Goal: Find specific page/section: Find specific page/section

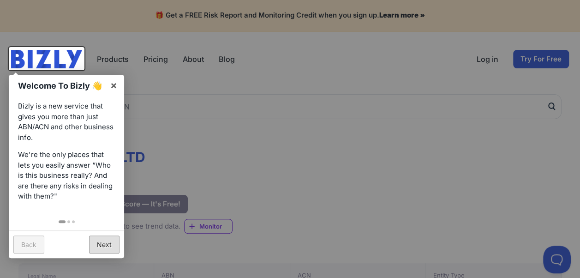
click at [101, 245] on link "Next" at bounding box center [104, 244] width 30 height 18
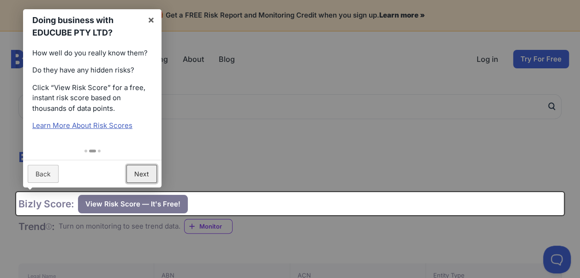
click at [146, 175] on link "Next" at bounding box center [141, 174] width 30 height 18
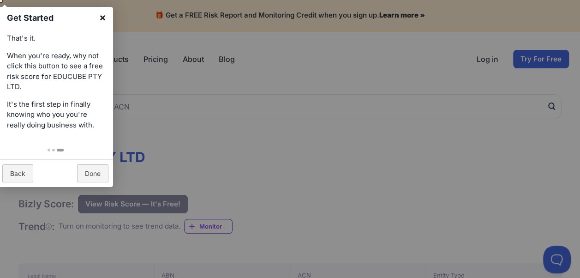
click at [102, 19] on link "×" at bounding box center [102, 17] width 21 height 21
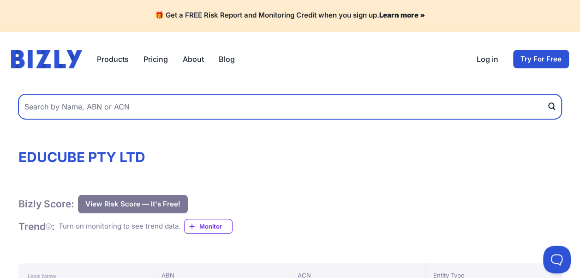
click at [74, 109] on input "text" at bounding box center [289, 106] width 543 height 25
type input "goodwill consult"
click at [547, 94] on button "submit" at bounding box center [554, 106] width 15 height 25
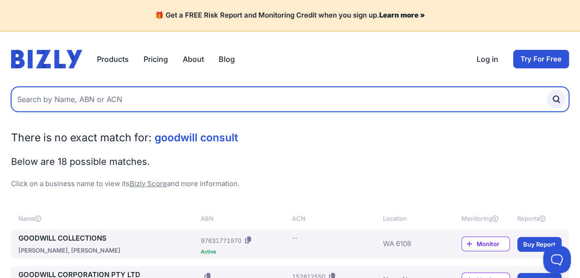
click at [174, 105] on input "text" at bounding box center [290, 99] width 558 height 25
paste input "4 602 54"
click at [45, 100] on input "243154 602 54" at bounding box center [290, 99] width 558 height 25
click at [58, 97] on input "243154602 54" at bounding box center [290, 99] width 558 height 25
type input "24315460254"
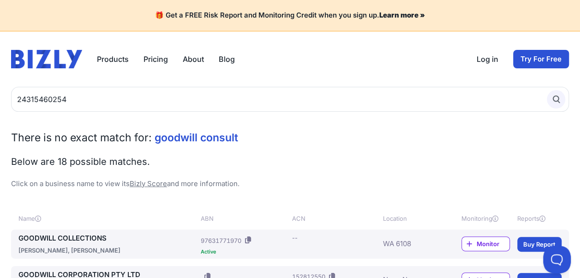
click at [557, 97] on icon "submit" at bounding box center [556, 99] width 10 height 10
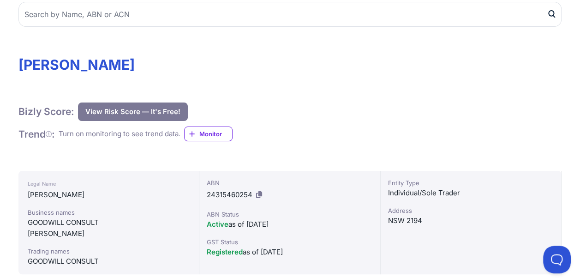
scroll to position [65, 0]
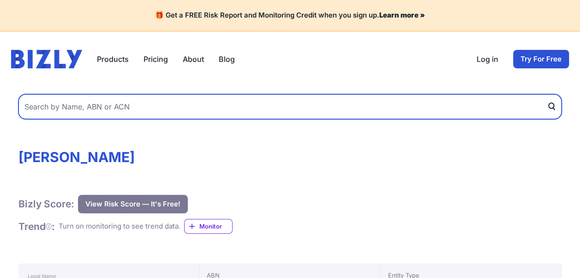
click at [278, 105] on input "text" at bounding box center [289, 106] width 543 height 25
type input "Federation Technology Institute"
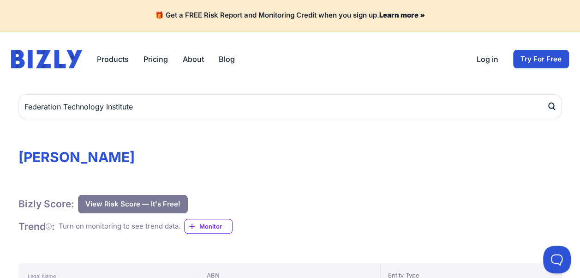
click at [549, 103] on icon "submit" at bounding box center [551, 106] width 5 height 6
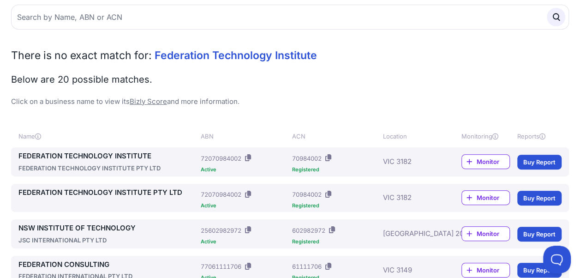
scroll to position [185, 0]
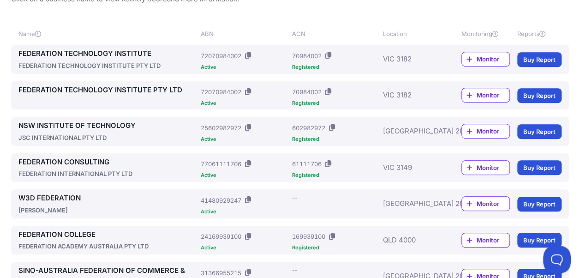
click at [103, 52] on link "FEDERATION TECHNOLOGY INSTITUTE" at bounding box center [107, 53] width 179 height 11
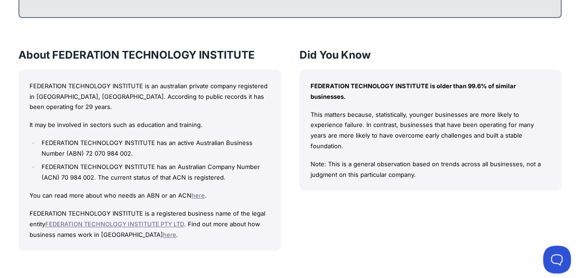
scroll to position [600, 0]
